Goal: Task Accomplishment & Management: Manage account settings

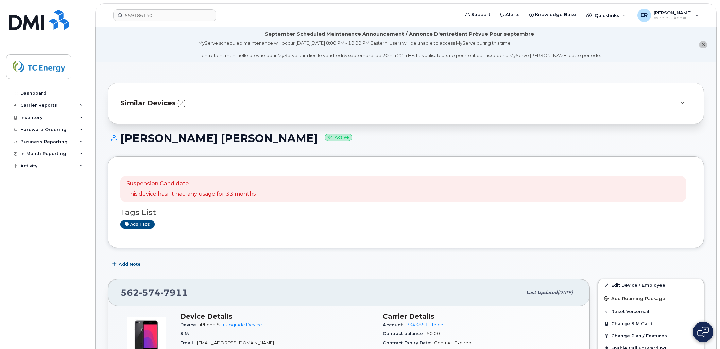
scroll to position [76, 0]
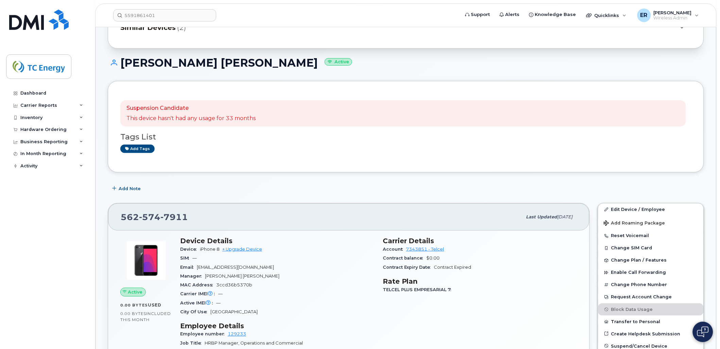
click at [176, 23] on header "5591861401 Support Alerts Knowledge Base Quicklinks Suspend / Cancel Device Cha…" at bounding box center [406, 15] width 622 height 24
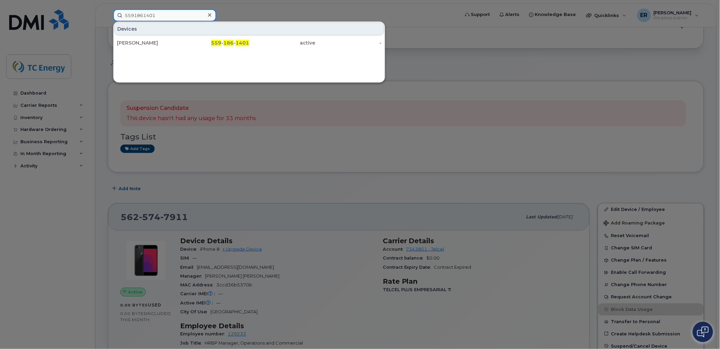
drag, startPoint x: 182, startPoint y: 16, endPoint x: 67, endPoint y: 10, distance: 115.1
click at [108, 10] on div "5591861401 Devices Victor Serrano 559 - 186 - 1401 active -" at bounding box center [284, 15] width 353 height 12
paste input "641598082"
type input "5641598082"
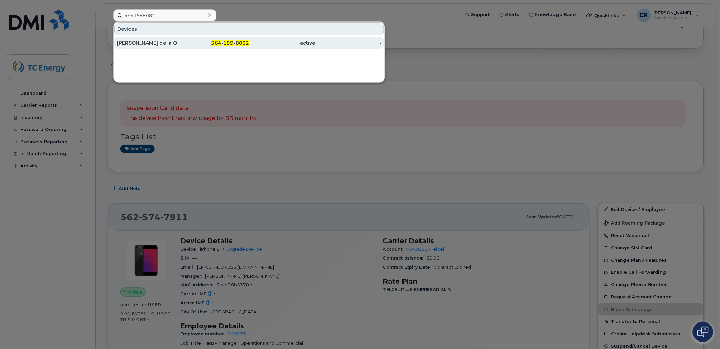
click at [145, 48] on div "Jessica de la O" at bounding box center [150, 43] width 66 height 12
click at [145, 46] on div "Jessica de la O" at bounding box center [150, 42] width 66 height 7
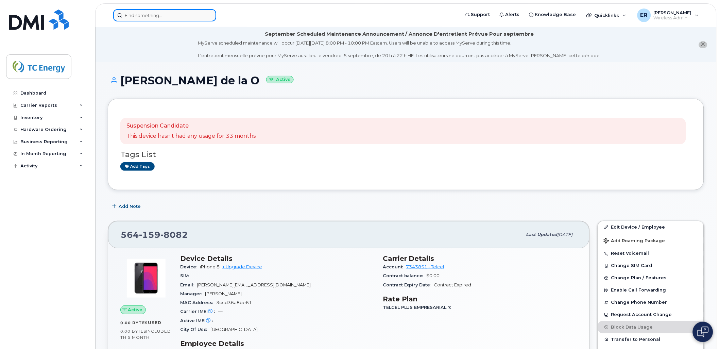
click at [157, 15] on input at bounding box center [164, 15] width 103 height 12
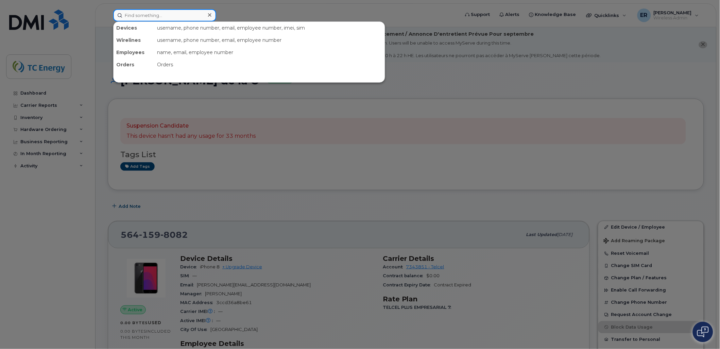
type input "5625747911"
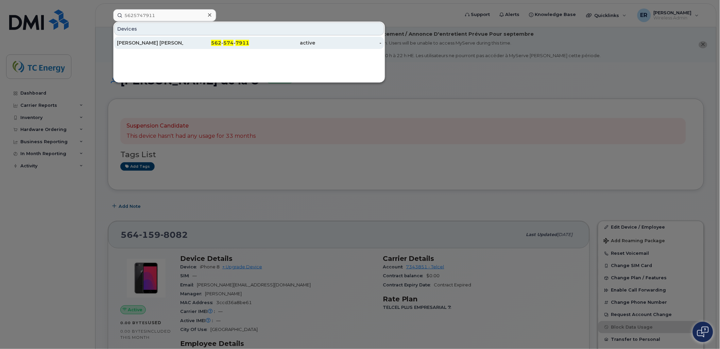
click at [163, 42] on div "[PERSON_NAME] [PERSON_NAME]" at bounding box center [150, 42] width 66 height 7
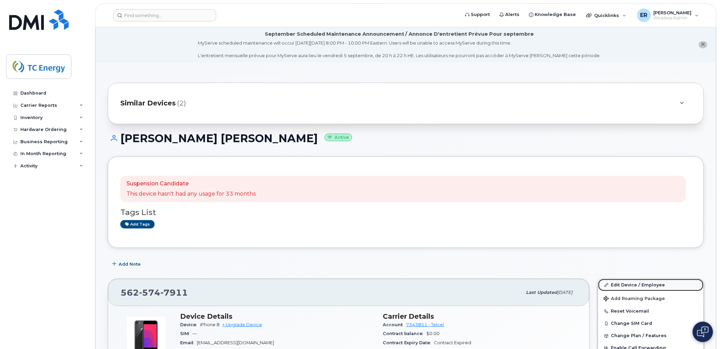
click at [633, 283] on link "Edit Device / Employee" at bounding box center [651, 285] width 105 height 12
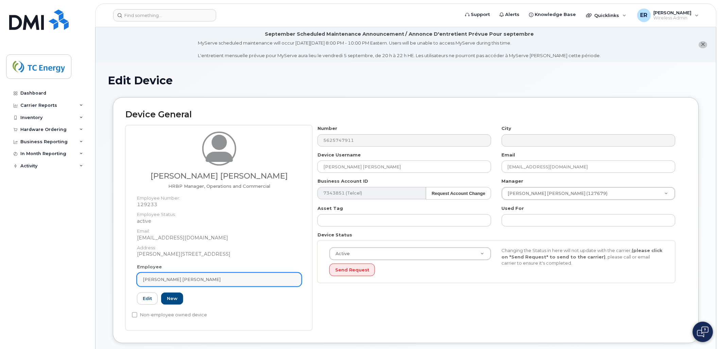
click at [265, 278] on div "Victor Alonso Serrano Neri" at bounding box center [219, 279] width 153 height 6
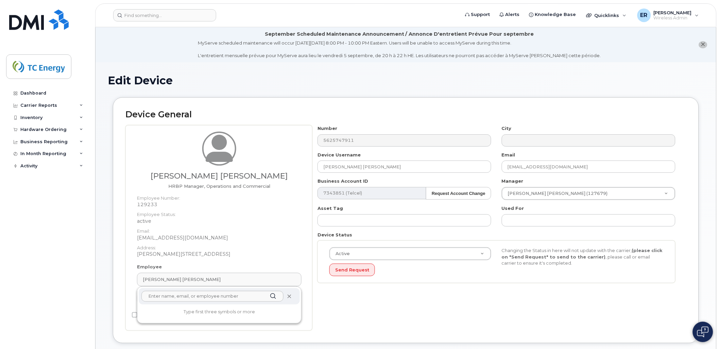
click at [290, 297] on icon at bounding box center [289, 296] width 4 height 4
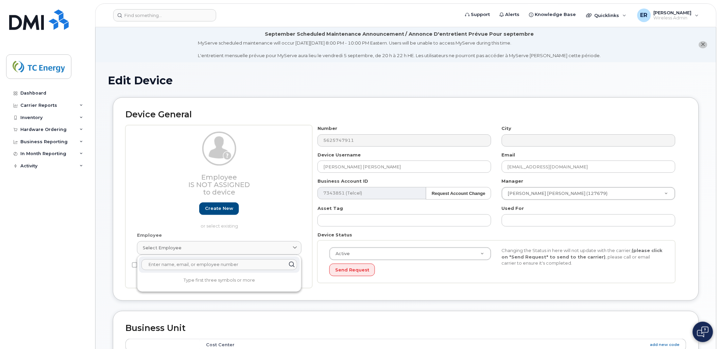
click at [183, 266] on input "text" at bounding box center [219, 264] width 156 height 11
paste input "[PERSON_NAME]"
type input "[PERSON_NAME]"
click at [342, 291] on div "Device General Employee Is not assigned to device Create new or select existing…" at bounding box center [406, 198] width 586 height 203
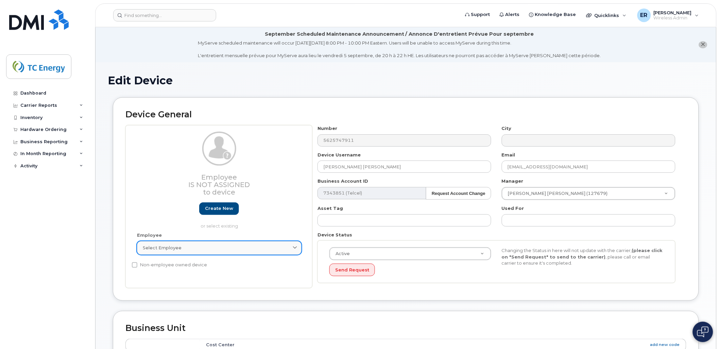
click at [218, 243] on link "Select employee" at bounding box center [219, 248] width 165 height 14
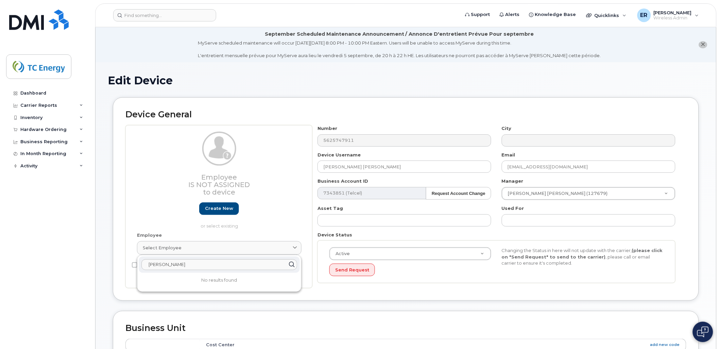
click at [292, 266] on icon at bounding box center [292, 264] width 10 height 10
drag, startPoint x: 239, startPoint y: 264, endPoint x: 56, endPoint y: 252, distance: 183.7
click at [95, 252] on div "Support Alerts Knowledge Base Quicklinks Suspend / Cancel Device Change SIM Car…" at bounding box center [406, 318] width 622 height 582
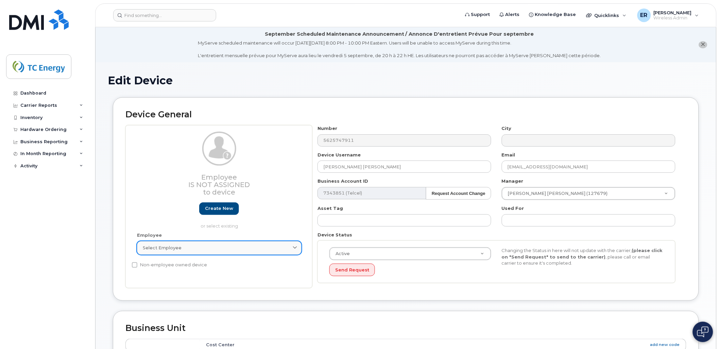
click at [194, 250] on div "Select employee" at bounding box center [219, 248] width 153 height 6
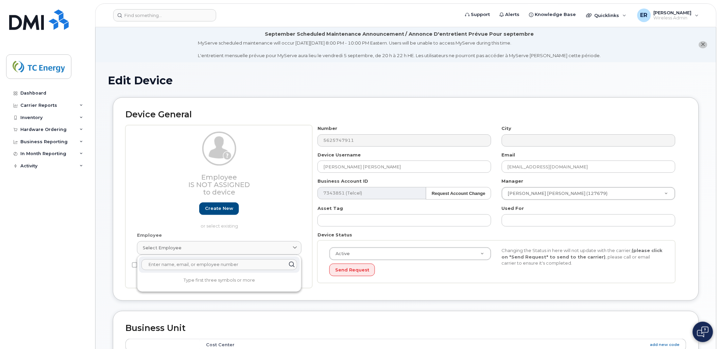
click at [220, 266] on input "text" at bounding box center [219, 264] width 156 height 11
paste input "Morayma Janeth Munoz"
type input "Morayma Janeth Munoz"
drag, startPoint x: 285, startPoint y: 212, endPoint x: 290, endPoint y: 209, distance: 6.3
click at [285, 212] on div "Employee Is not assigned to device Create new or select existing" at bounding box center [219, 180] width 165 height 97
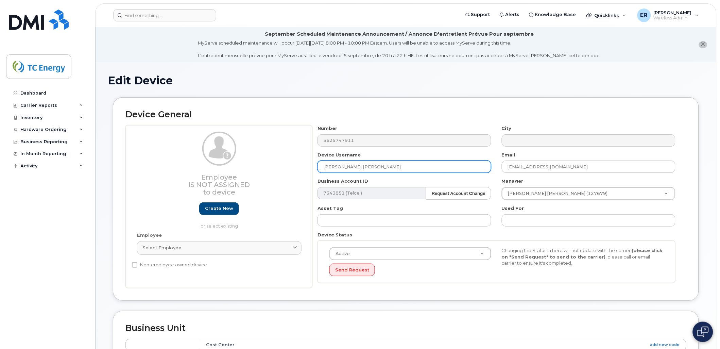
drag, startPoint x: 396, startPoint y: 167, endPoint x: 235, endPoint y: 166, distance: 161.6
click at [235, 166] on div "Employee Is not assigned to device Create new or select existing Employee Selec…" at bounding box center [405, 206] width 561 height 163
paste input "Morayma Janeth Munoz"
type input "Morayma Janeth Munoz"
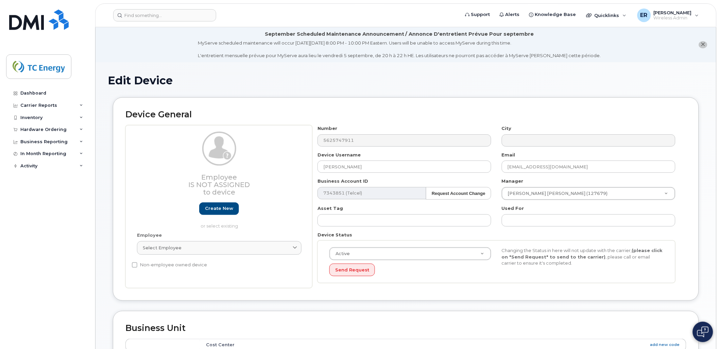
drag, startPoint x: 391, startPoint y: 160, endPoint x: 364, endPoint y: 160, distance: 26.9
click at [364, 160] on div "Device Username Morayma Janeth Munoz" at bounding box center [405, 162] width 184 height 21
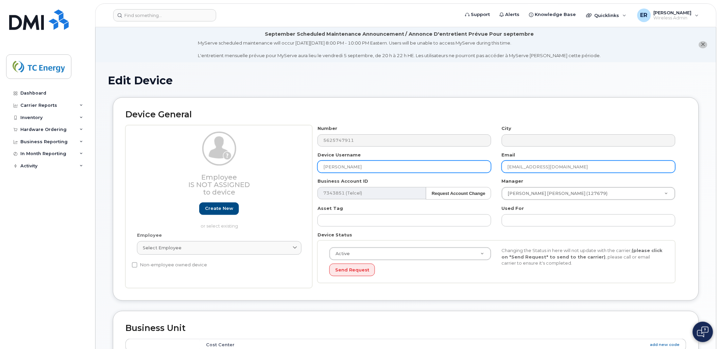
drag, startPoint x: 598, startPoint y: 168, endPoint x: 322, endPoint y: 166, distance: 275.8
click at [322, 166] on div "Number 5625747911 City Device Username Morayma Janeth Munoz Email victor_serran…" at bounding box center [497, 206] width 369 height 163
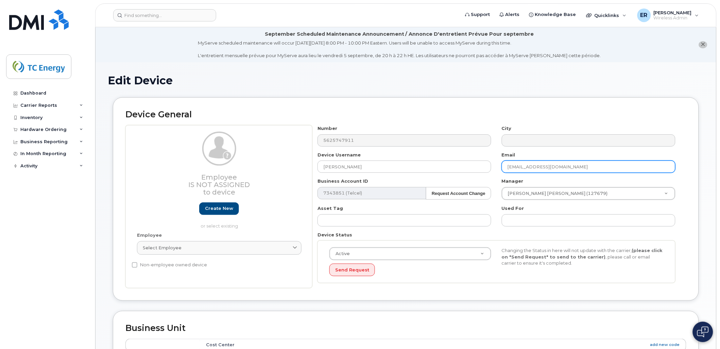
drag, startPoint x: 593, startPoint y: 177, endPoint x: 591, endPoint y: 169, distance: 8.4
click at [593, 174] on div "Number 5625747911 City Device Username Morayma Janeth Munoz Email victor_serran…" at bounding box center [497, 206] width 369 height 163
drag, startPoint x: 552, startPoint y: 166, endPoint x: 419, endPoint y: 158, distance: 133.2
click at [419, 158] on div "Number 5625747911 City Device Username Morayma Janeth Munoz Email victor_serran…" at bounding box center [497, 206] width 369 height 163
paste input "morayma_janeth_munoz"
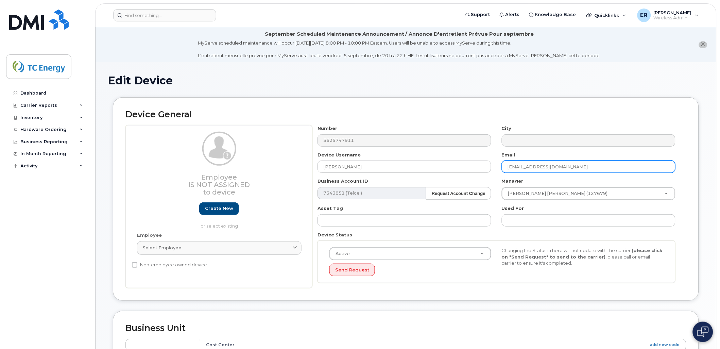
type input "morayma_janeth_munoz@tcenergy.com"
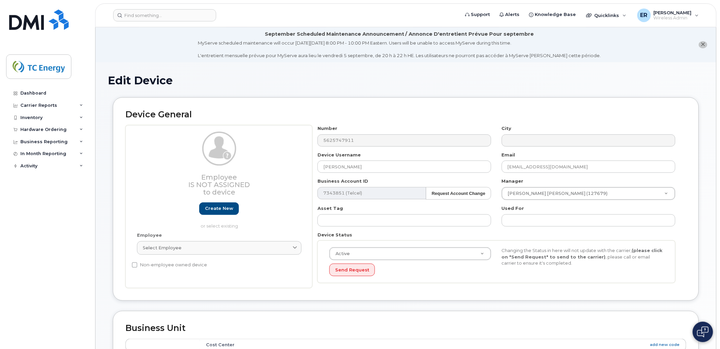
click at [701, 191] on div "Device General Employee Is not assigned to device Create new or select existing…" at bounding box center [406, 204] width 597 height 214
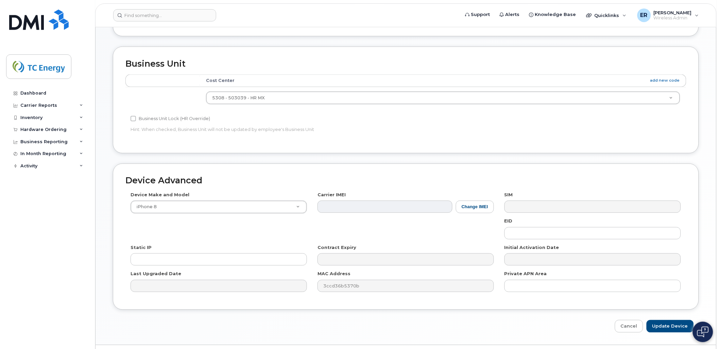
scroll to position [282, 0]
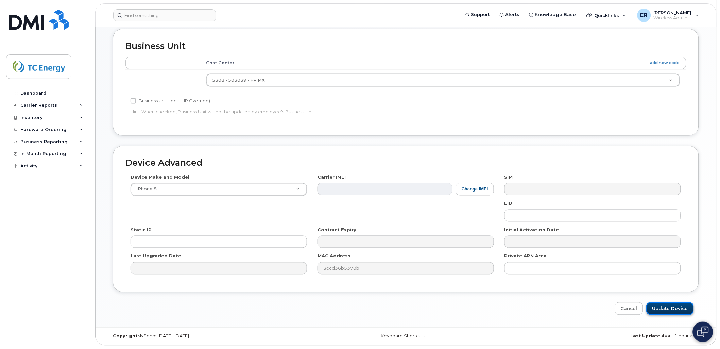
click at [666, 303] on input "Update Device" at bounding box center [670, 308] width 47 height 13
type input "Saving..."
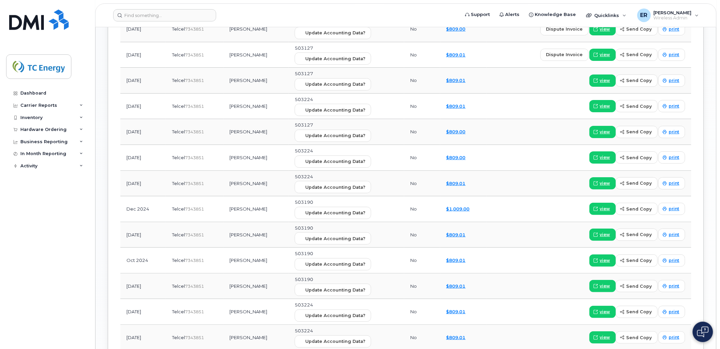
scroll to position [718, 0]
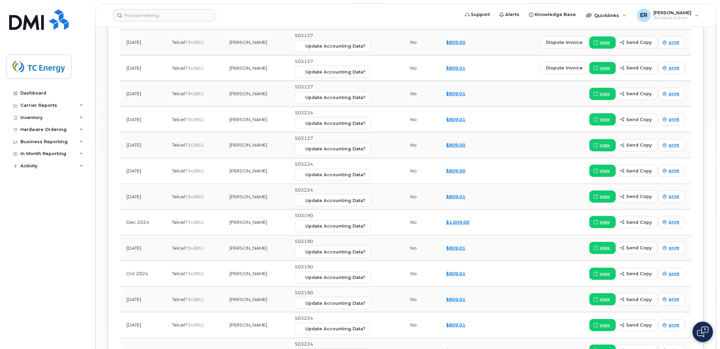
drag, startPoint x: 127, startPoint y: 172, endPoint x: 155, endPoint y: 175, distance: 28.1
click at [155, 175] on td "[DATE]" at bounding box center [143, 171] width 46 height 26
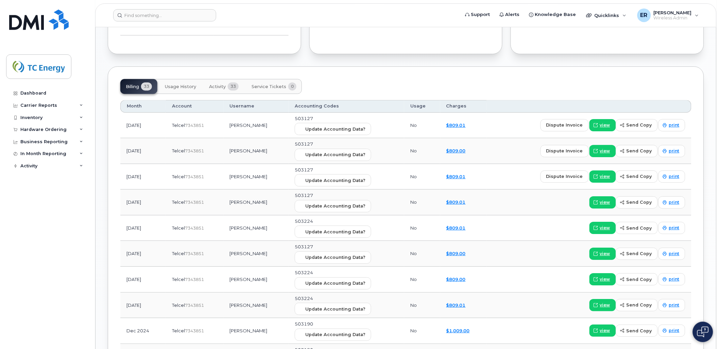
scroll to position [680, 0]
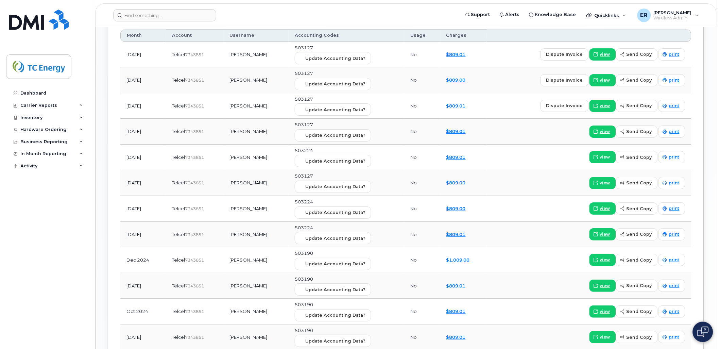
drag, startPoint x: 283, startPoint y: 181, endPoint x: 228, endPoint y: 184, distance: 54.5
click at [228, 184] on td "[PERSON_NAME]" at bounding box center [256, 183] width 65 height 26
copy td "[PERSON_NAME]"
drag, startPoint x: 128, startPoint y: 182, endPoint x: 274, endPoint y: 183, distance: 146.3
click at [273, 182] on tr "Mar 2025 Telcel  7343851 Morayma Janeth Munoz 503127 Update Accounting Data? No…" at bounding box center [405, 183] width 571 height 26
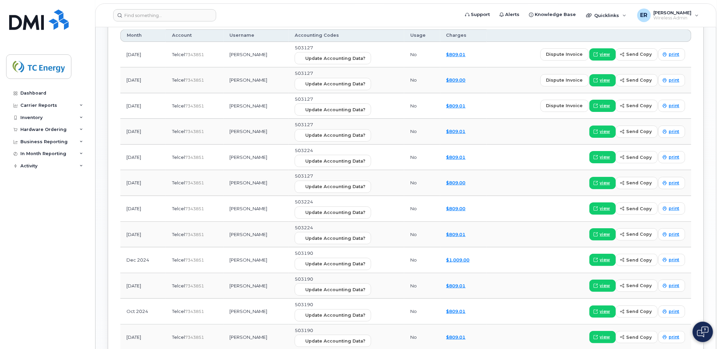
drag, startPoint x: 121, startPoint y: 209, endPoint x: 286, endPoint y: 237, distance: 167.7
click at [278, 209] on tr "Feb 2025 Telcel  7343851 Pedro Arturo Gonzalez 503224 Update Accounting Data? N…" at bounding box center [405, 209] width 571 height 26
drag, startPoint x: 126, startPoint y: 180, endPoint x: 259, endPoint y: 177, distance: 133.7
click at [259, 177] on tr "Mar 2025 Telcel  7343851 Morayma Janeth Munoz 503127 Update Accounting Data? No…" at bounding box center [405, 183] width 571 height 26
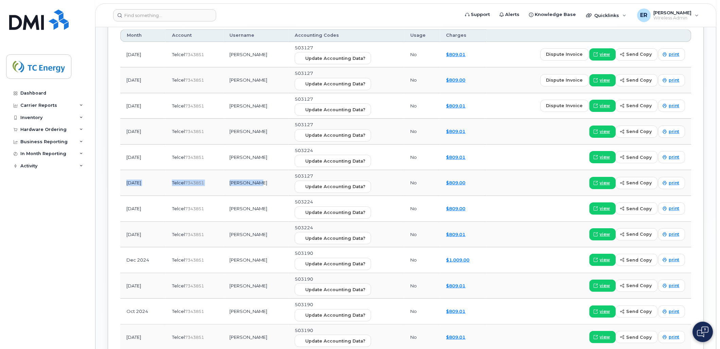
click at [141, 195] on td "Mar 2025" at bounding box center [143, 183] width 46 height 26
drag, startPoint x: 124, startPoint y: 184, endPoint x: 277, endPoint y: 188, distance: 153.1
click at [277, 188] on tr "Mar 2025 Telcel  7343851 Morayma Janeth Munoz 503127 Update Accounting Data? No…" at bounding box center [405, 183] width 571 height 26
click at [152, 207] on td "Feb 2025" at bounding box center [143, 209] width 46 height 26
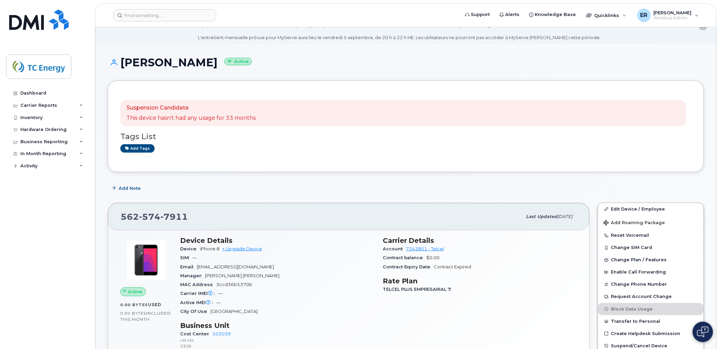
scroll to position [0, 0]
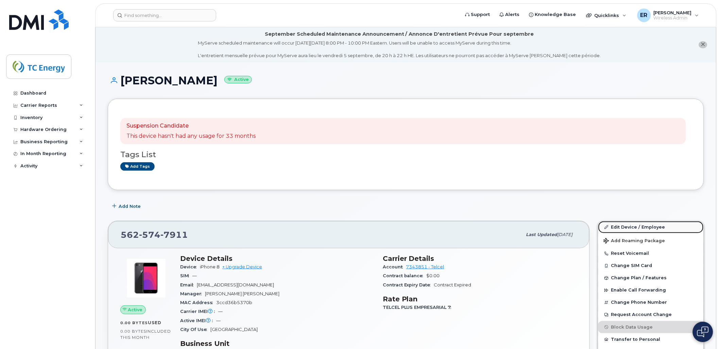
click at [643, 227] on link "Edit Device / Employee" at bounding box center [651, 227] width 105 height 12
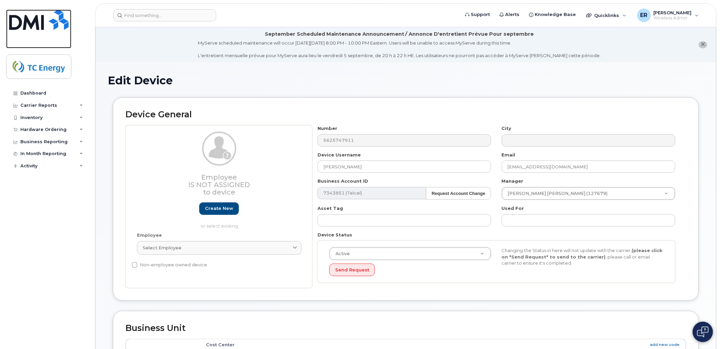
click at [31, 25] on img at bounding box center [39, 20] width 60 height 20
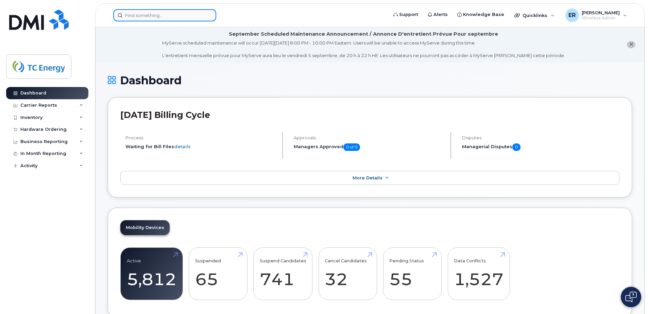
click at [176, 10] on input at bounding box center [164, 15] width 103 height 12
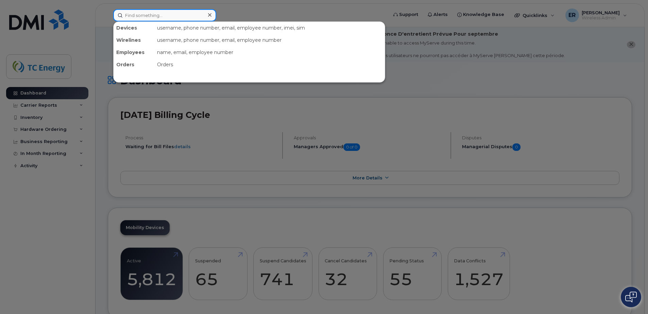
paste input "[PERSON_NAME]"
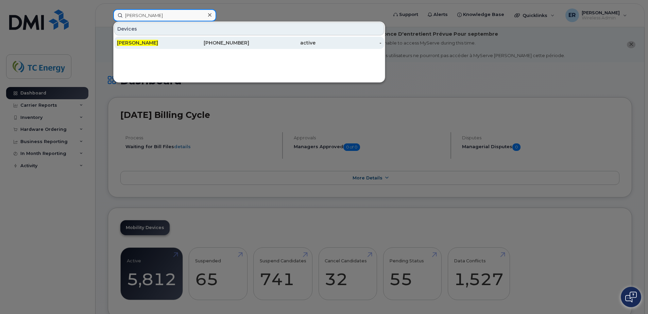
type input "[PERSON_NAME]"
click at [158, 43] on span "[PERSON_NAME]" at bounding box center [137, 43] width 41 height 6
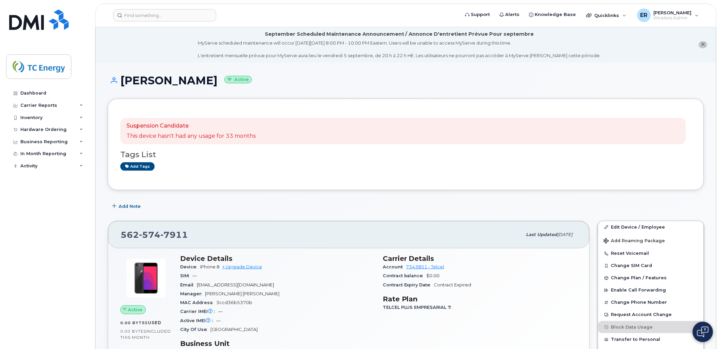
drag, startPoint x: 119, startPoint y: 80, endPoint x: 213, endPoint y: 83, distance: 94.2
click at [213, 83] on h1 "Morayma Janeth Munoz Active" at bounding box center [406, 80] width 597 height 12
click at [176, 96] on div "Morayma Janeth Munoz Active" at bounding box center [406, 86] width 597 height 24
click at [172, 77] on h1 "Morayma Janeth Munoz Active" at bounding box center [406, 80] width 597 height 12
drag, startPoint x: 175, startPoint y: 83, endPoint x: 120, endPoint y: 81, distance: 55.5
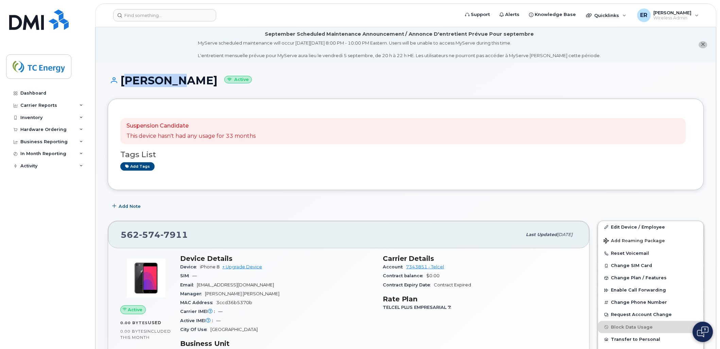
click at [120, 81] on h1 "Morayma Janeth Munoz Active" at bounding box center [406, 80] width 597 height 12
copy h1 "Morayma"
click at [307, 175] on div "Suspension Candidate This device hasn't had any usage for 33 months Tags List A…" at bounding box center [405, 144] width 571 height 66
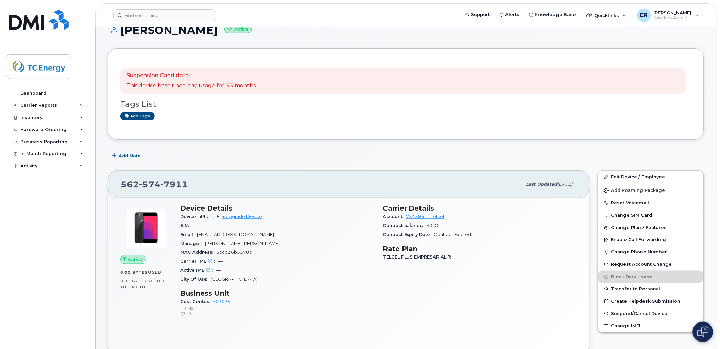
scroll to position [113, 0]
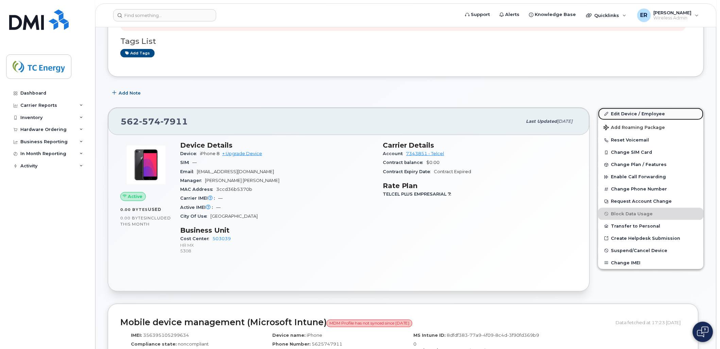
click at [626, 114] on link "Edit Device / Employee" at bounding box center [651, 114] width 105 height 12
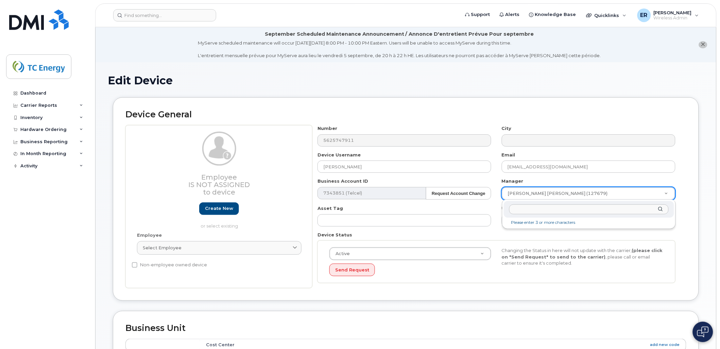
click at [593, 208] on input "text" at bounding box center [589, 209] width 160 height 10
type input "[PERSON_NAME][EMAIL_ADDRESS][DOMAIN_NAME]"
type input "1398754"
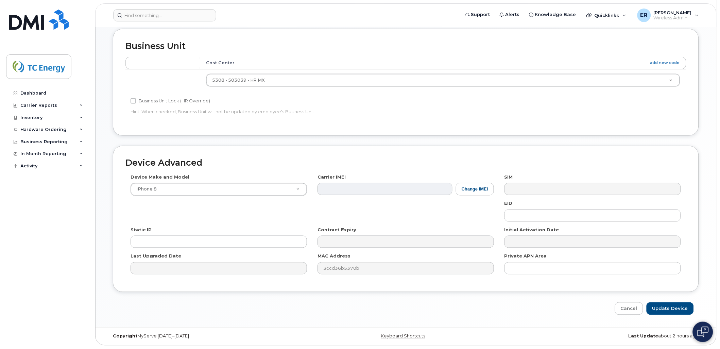
scroll to position [131, 0]
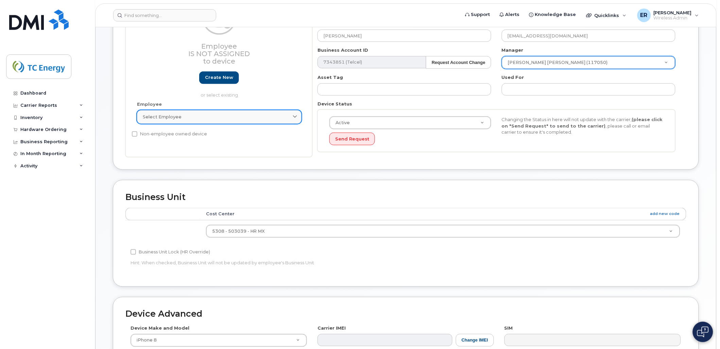
click at [232, 123] on link "Select employee" at bounding box center [219, 117] width 165 height 14
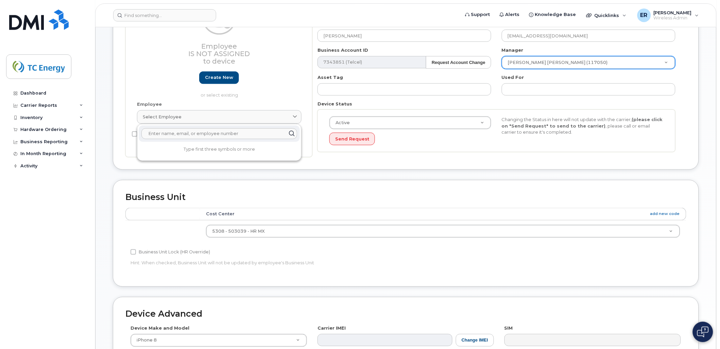
click at [178, 134] on input "text" at bounding box center [219, 133] width 156 height 11
type input "[EMAIL_ADDRESS][DOMAIN_NAME]"
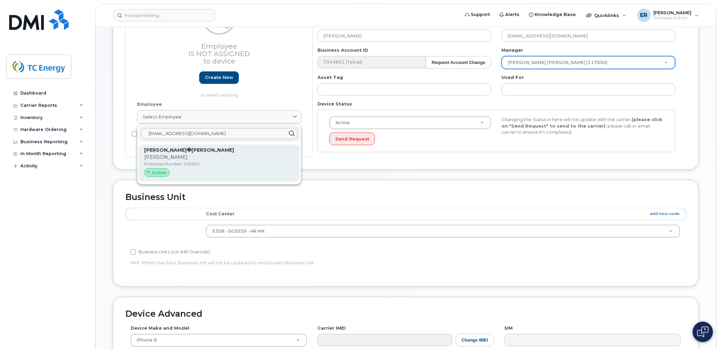
click at [162, 164] on p "Employee Number: 206962" at bounding box center [219, 164] width 150 height 6
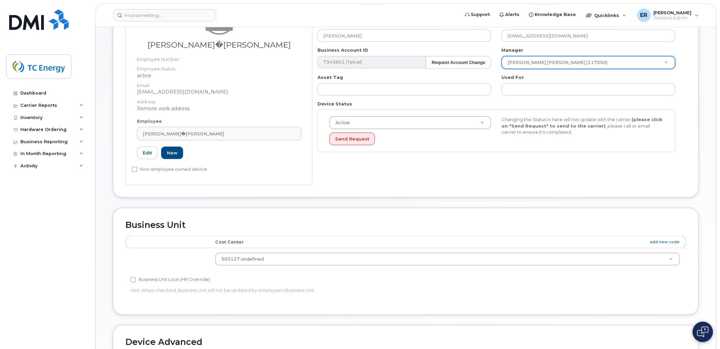
type input "206962"
type input "[PERSON_NAME]�[PERSON_NAME]"
type input "4119603"
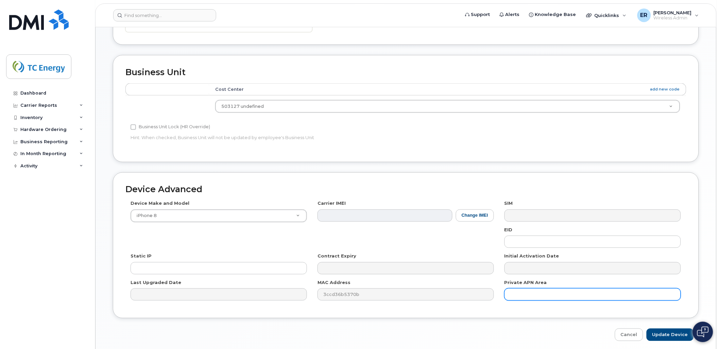
scroll to position [310, 0]
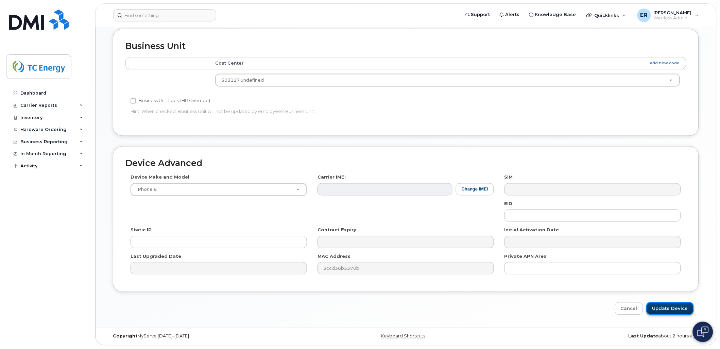
click at [670, 303] on input "Update Device" at bounding box center [670, 308] width 47 height 13
type input "Saving..."
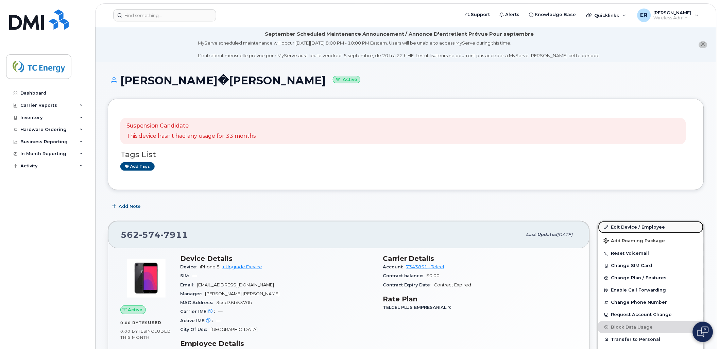
click at [641, 227] on link "Edit Device / Employee" at bounding box center [651, 227] width 105 height 12
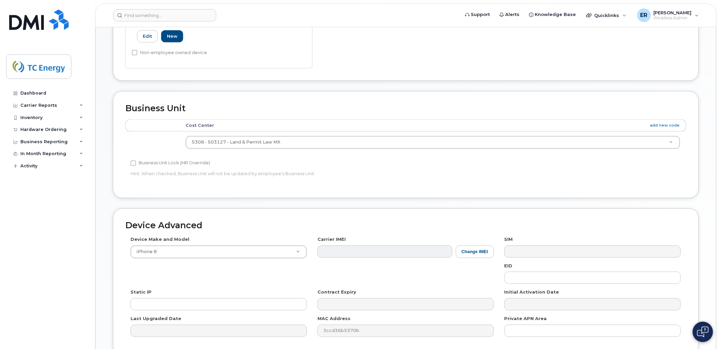
scroll to position [325, 0]
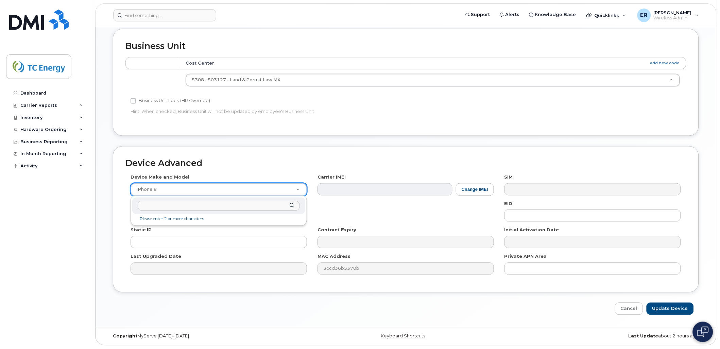
click at [192, 211] on div at bounding box center [218, 206] width 173 height 17
click at [192, 208] on input "text" at bounding box center [219, 206] width 162 height 10
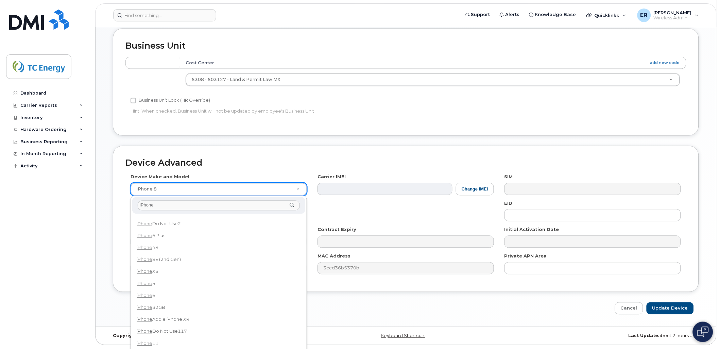
scroll to position [227, 0]
type input "iPhone"
select select "1698"
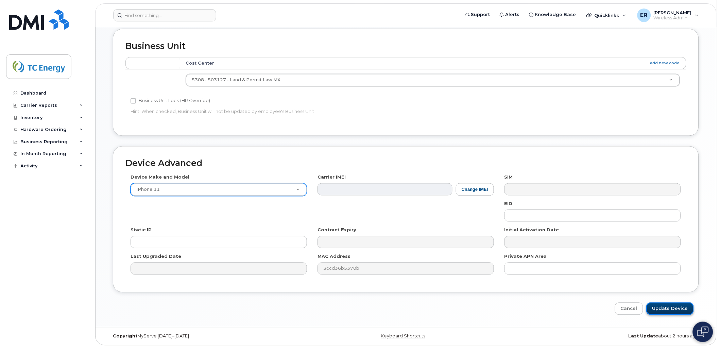
click at [671, 310] on input "Update Device" at bounding box center [670, 309] width 47 height 13
type input "Saving..."
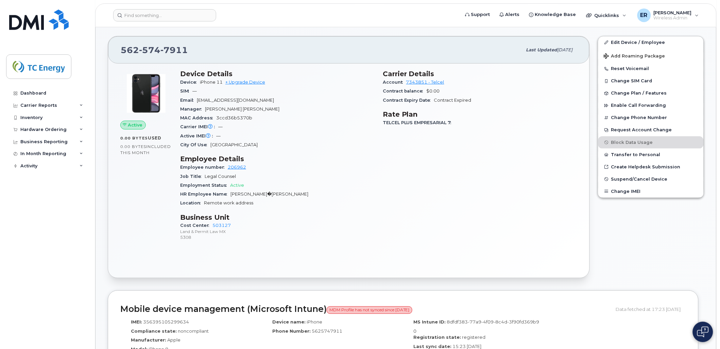
scroll to position [189, 0]
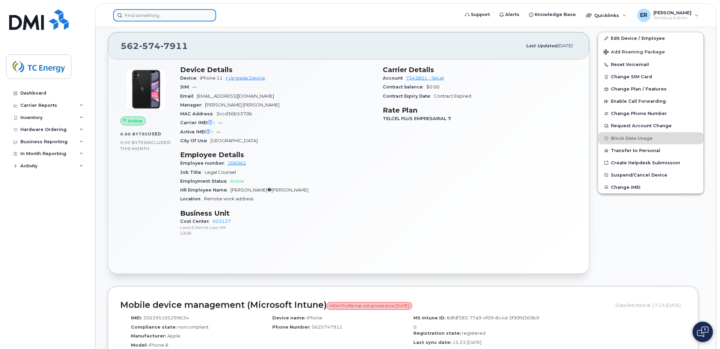
click at [161, 18] on input at bounding box center [164, 15] width 103 height 12
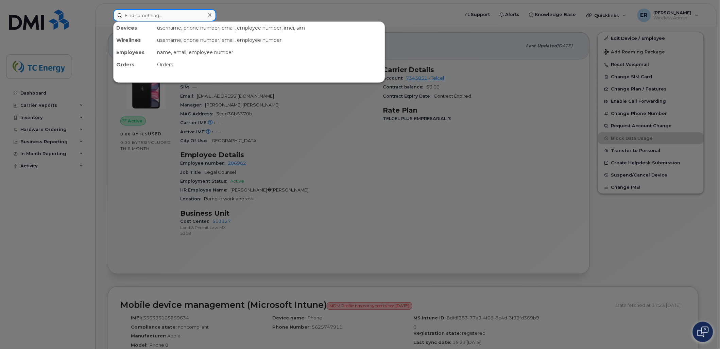
click at [174, 14] on input at bounding box center [164, 15] width 103 height 12
paste input "5579392634"
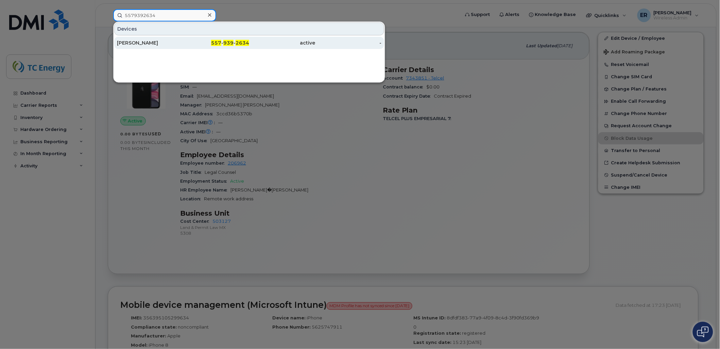
type input "5579392634"
click at [190, 40] on div "557 - 939 - 2634" at bounding box center [216, 42] width 66 height 7
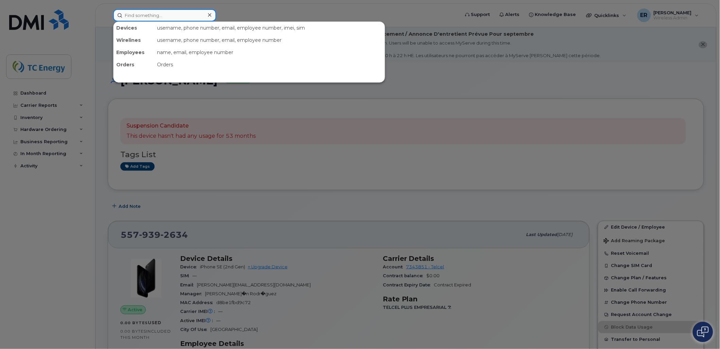
click at [173, 13] on input at bounding box center [164, 15] width 103 height 12
paste input "5662306777"
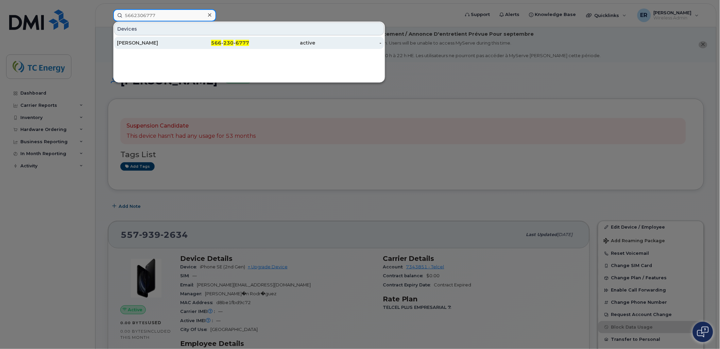
type input "5662306777"
click at [183, 43] on link "Hiram Zuniga 566 - 230 - 6777 active -" at bounding box center [249, 43] width 270 height 12
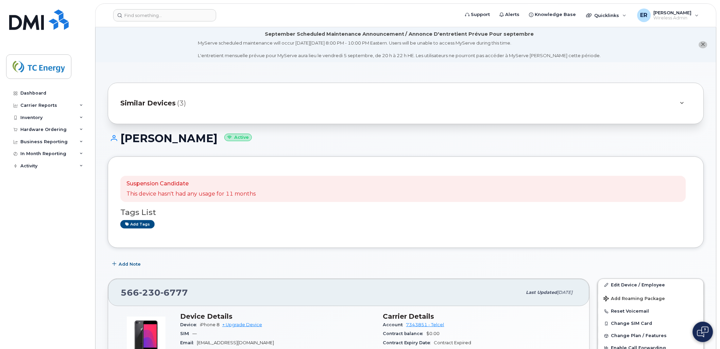
click at [149, 102] on span "Similar Devices" at bounding box center [147, 103] width 55 height 10
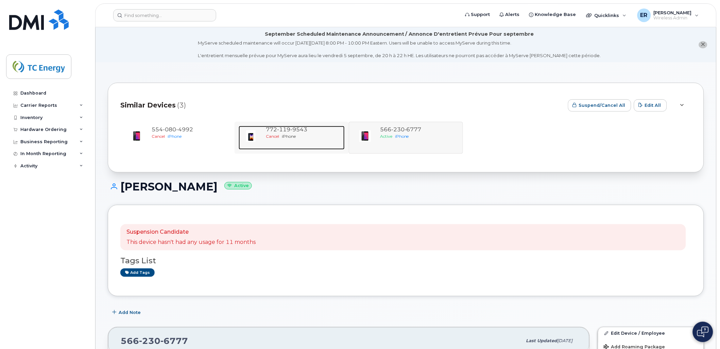
click at [295, 131] on span "9543" at bounding box center [298, 129] width 17 height 6
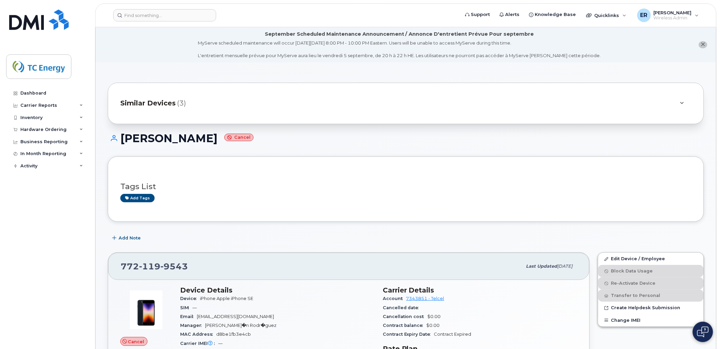
click at [164, 101] on span "Similar Devices" at bounding box center [147, 103] width 55 height 10
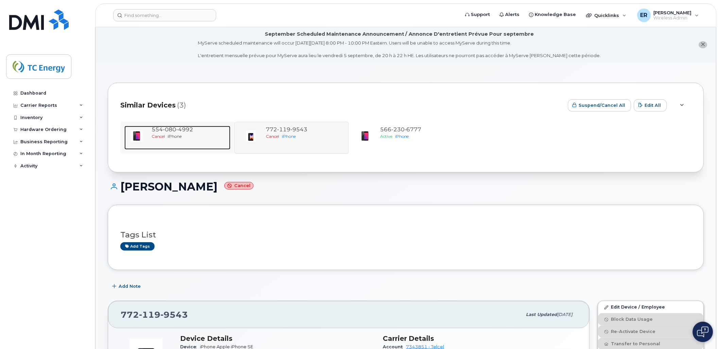
click at [192, 131] on span "4992" at bounding box center [184, 129] width 17 height 6
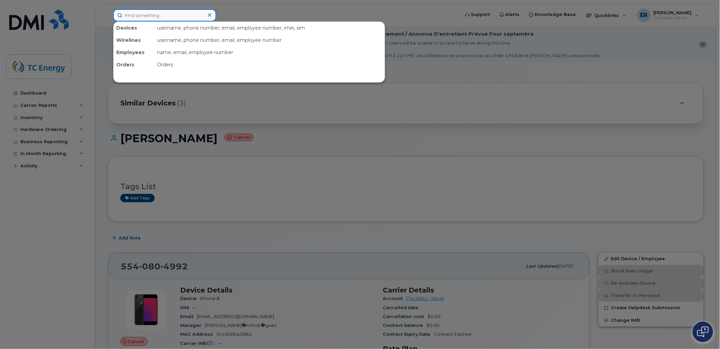
click at [162, 12] on input at bounding box center [164, 15] width 103 height 12
paste input "Manuel de Jesus Yonn Valdez"
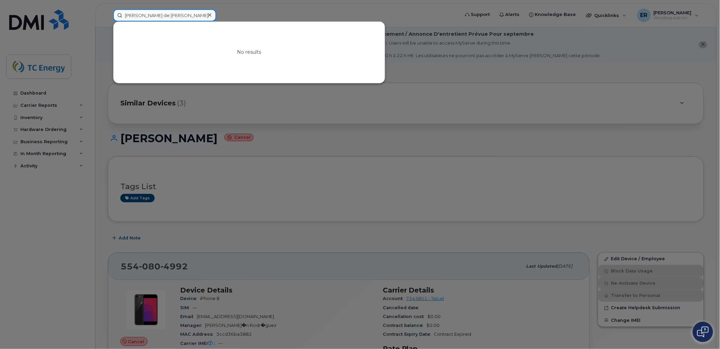
drag, startPoint x: 163, startPoint y: 13, endPoint x: 226, endPoint y: 12, distance: 63.6
click at [227, 13] on div "Manuel de Jesus Yonn Valdez No results" at bounding box center [284, 15] width 353 height 12
type input "Manuel de Jesus"
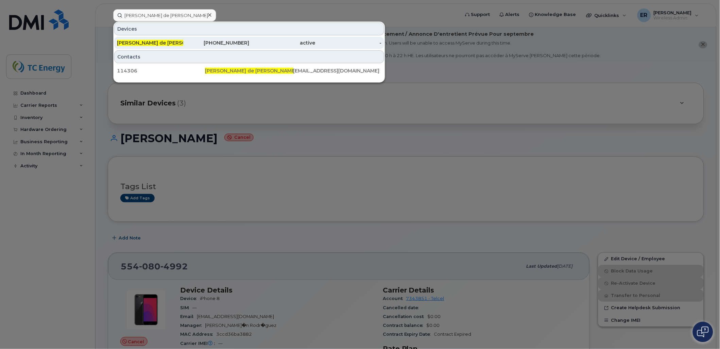
click at [199, 42] on div "552-271-1434" at bounding box center [216, 42] width 66 height 7
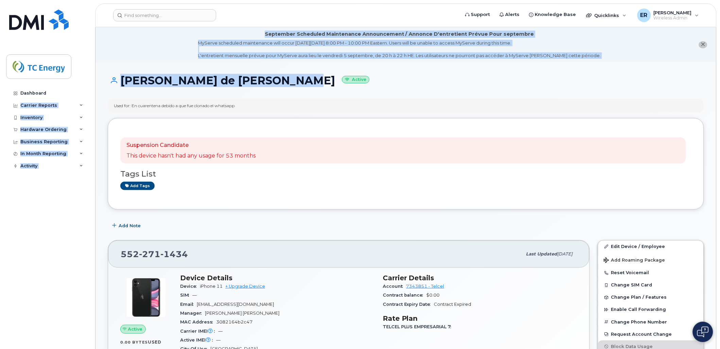
drag, startPoint x: 140, startPoint y: 80, endPoint x: 81, endPoint y: 83, distance: 59.6
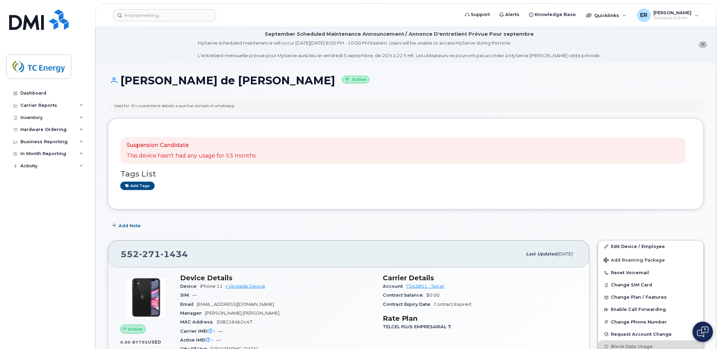
click at [341, 163] on div "Suspension Candidate This device hasn't had any usage for 53 months" at bounding box center [403, 150] width 566 height 27
